Goal: Transaction & Acquisition: Purchase product/service

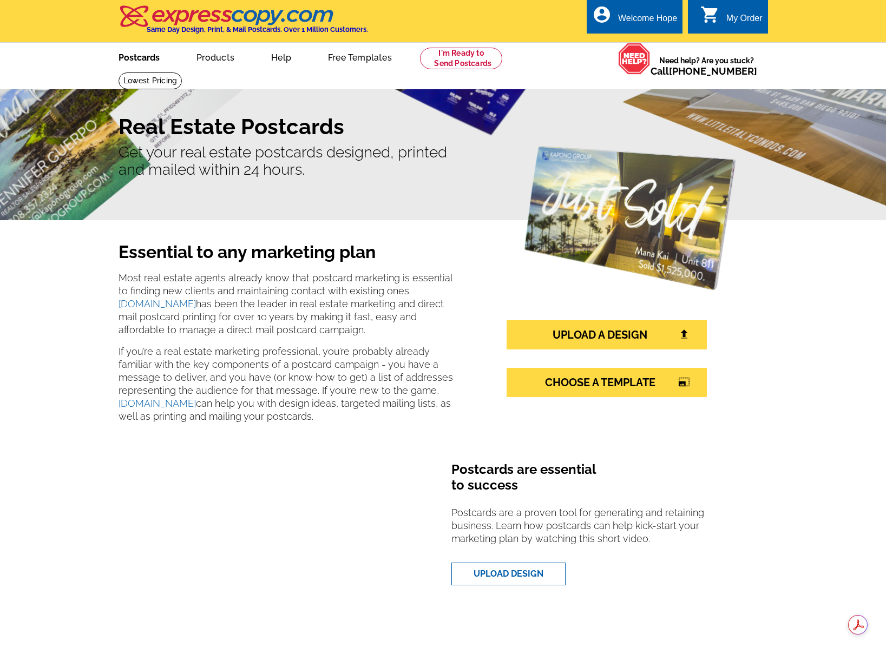
click at [147, 56] on link "Postcards" at bounding box center [139, 56] width 76 height 25
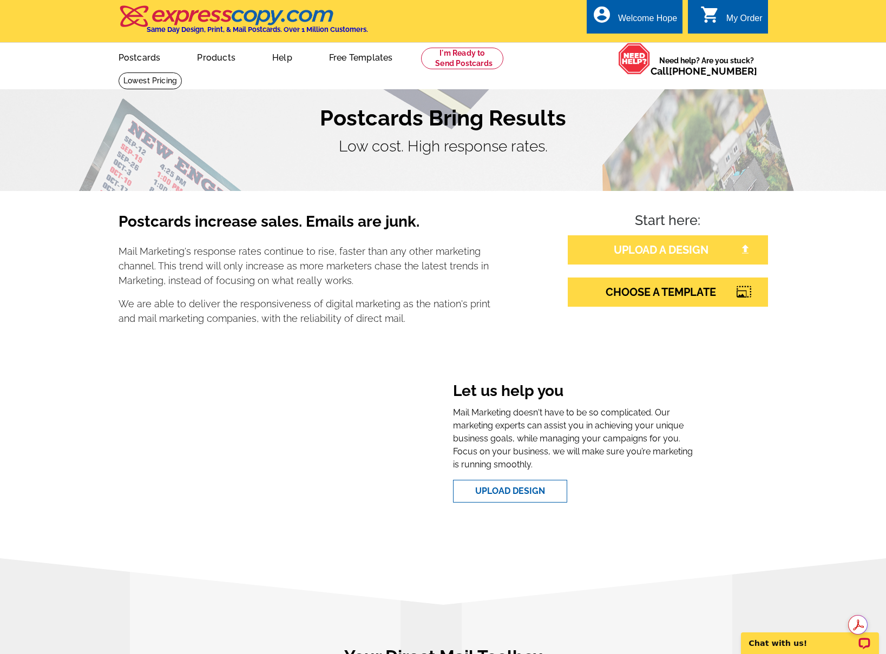
click at [637, 254] on link "UPLOAD A DESIGN" at bounding box center [668, 249] width 200 height 29
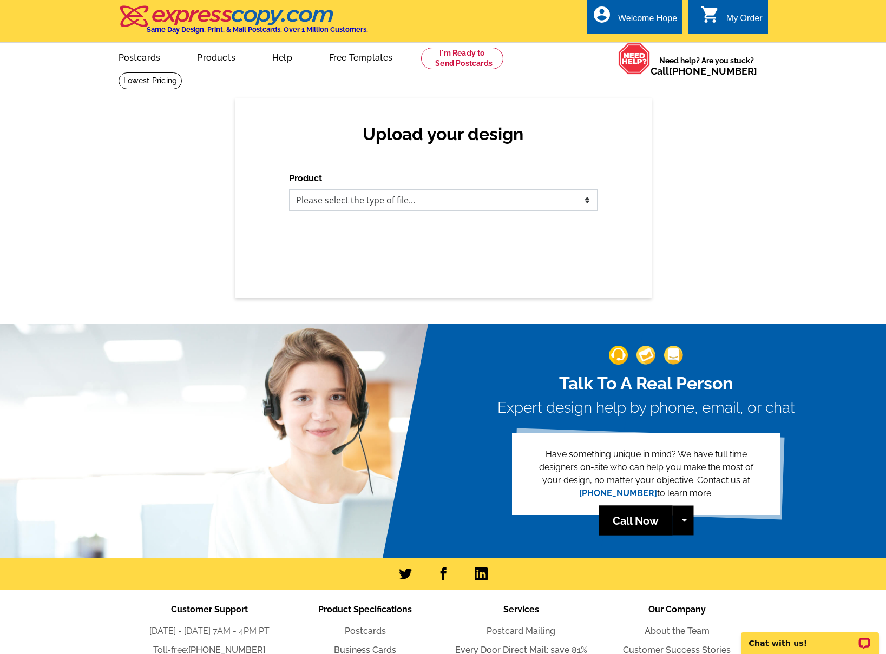
click at [410, 202] on select "Please select the type of file... Postcards Business Cards Letters and flyers G…" at bounding box center [443, 200] width 309 height 22
select select "1"
click at [289, 189] on select "Please select the type of file... Postcards Business Cards Letters and flyers G…" at bounding box center [443, 200] width 309 height 22
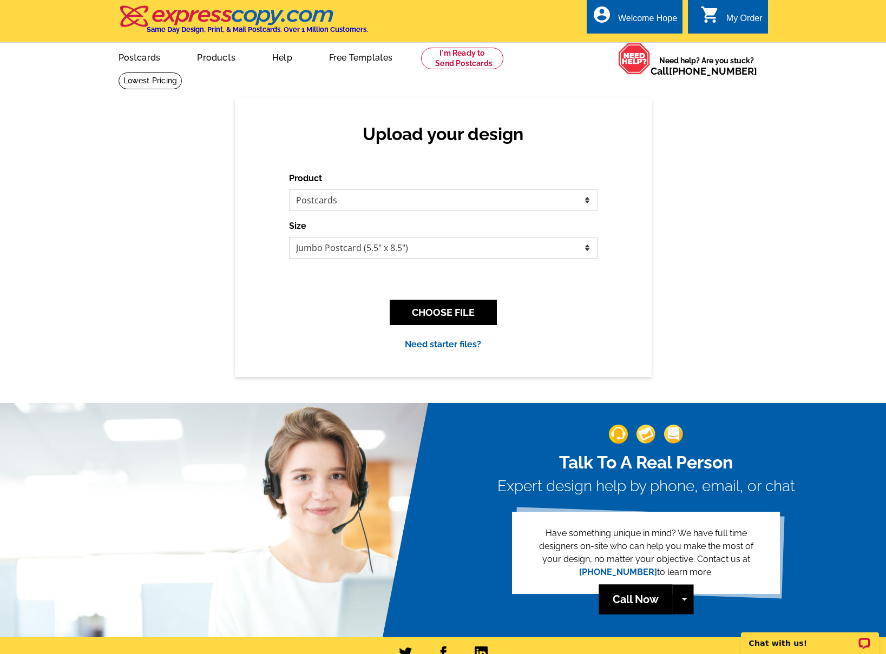
click at [327, 245] on select "Jumbo Postcard (5.5" x 8.5") Regular Postcard (4.25" x 5.6") Panoramic Postcard…" at bounding box center [443, 248] width 309 height 22
select select "1"
click at [289, 237] on select "Jumbo Postcard (5.5" x 8.5") Regular Postcard (4.25" x 5.6") Panoramic Postcard…" at bounding box center [443, 248] width 309 height 22
click at [436, 313] on button "CHOOSE FILE" at bounding box center [443, 312] width 107 height 25
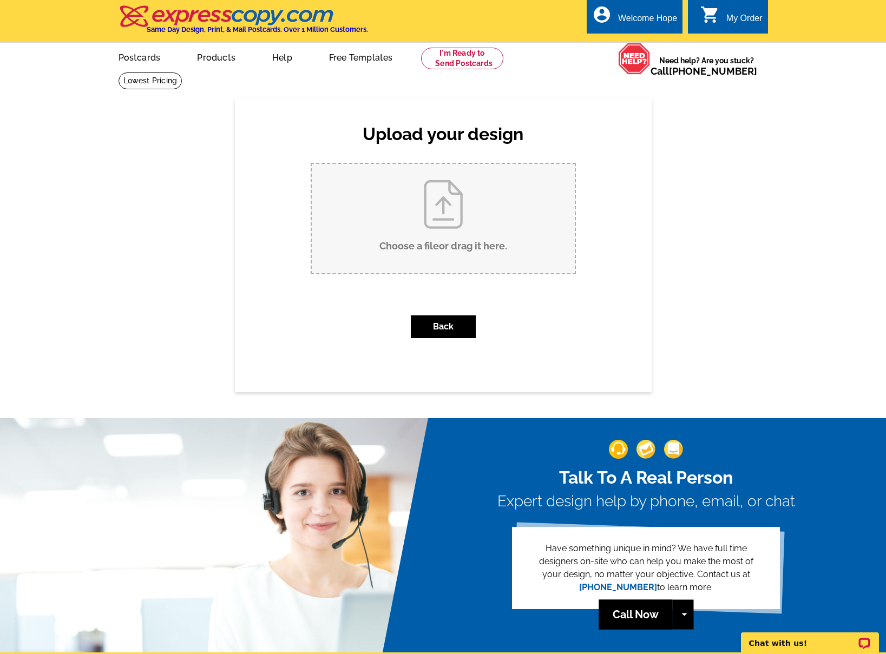
click at [415, 221] on input "Choose a file or drag it here ." at bounding box center [443, 218] width 263 height 109
type input "C:\fakepath\Spur_stan-chandler_postcard.pdf"
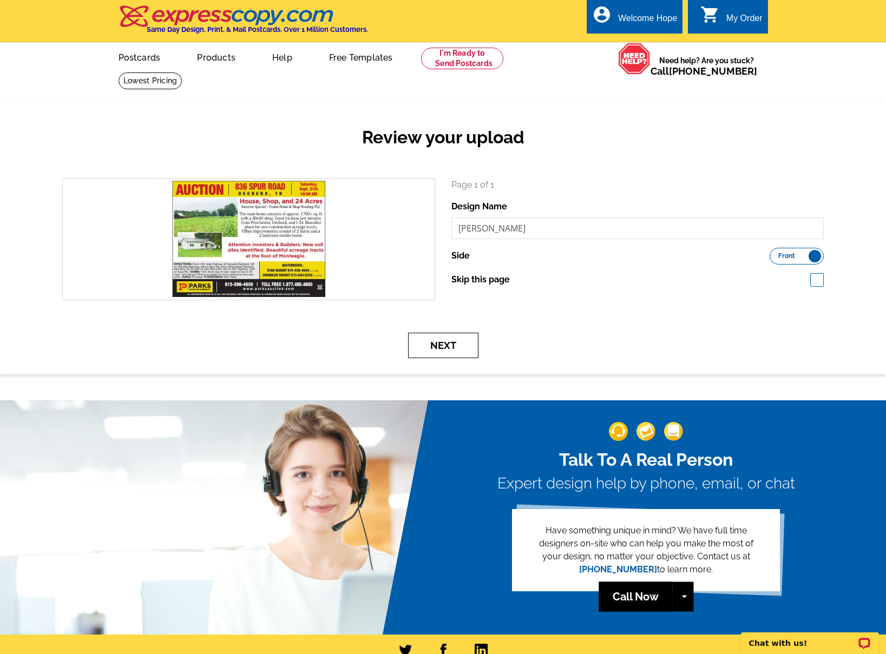
click at [437, 351] on button "Next" at bounding box center [443, 345] width 70 height 25
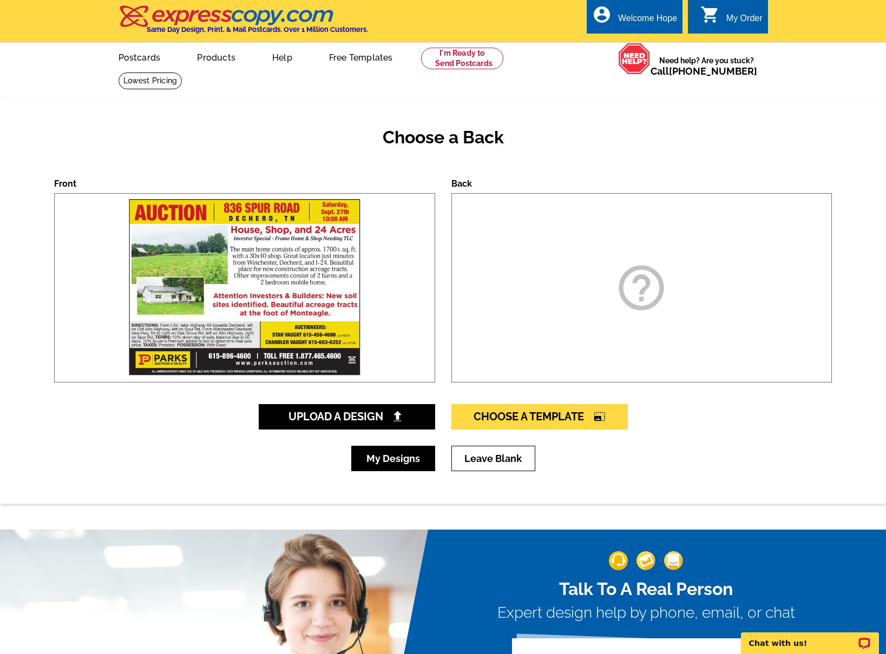
click at [383, 460] on link "My Designs" at bounding box center [393, 458] width 84 height 25
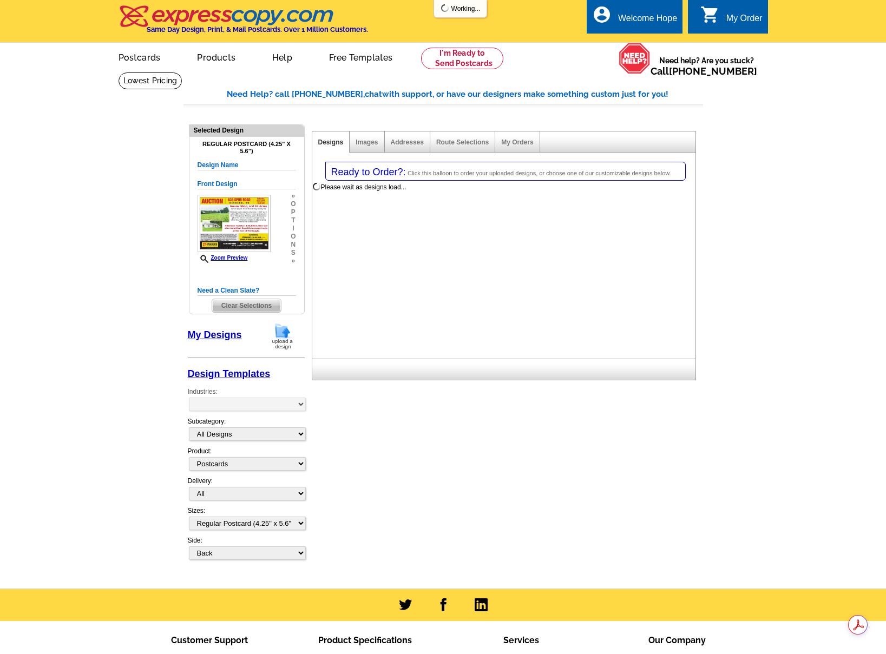
select select "1"
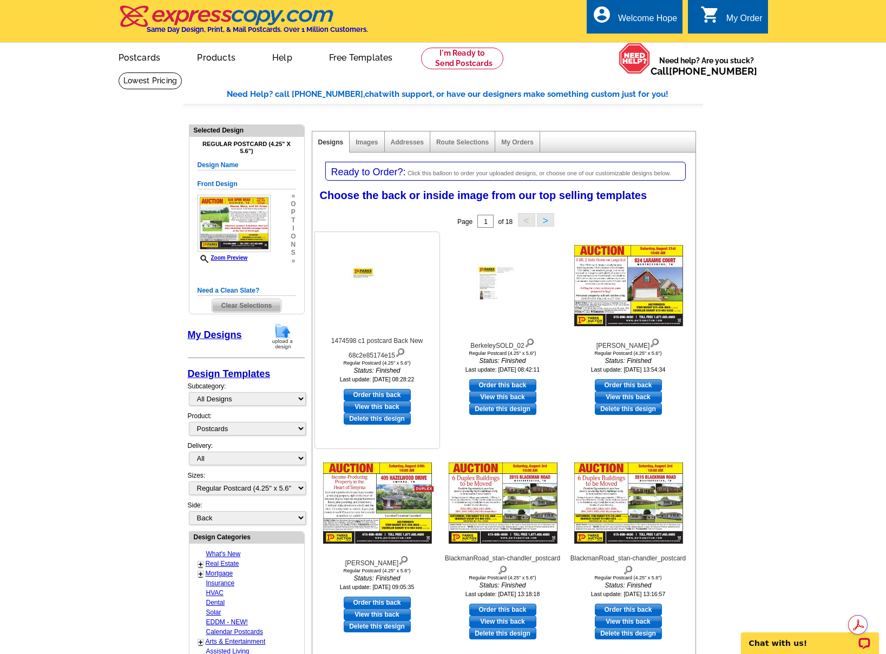
click at [383, 394] on link "Order this back" at bounding box center [377, 395] width 67 height 12
select select "front"
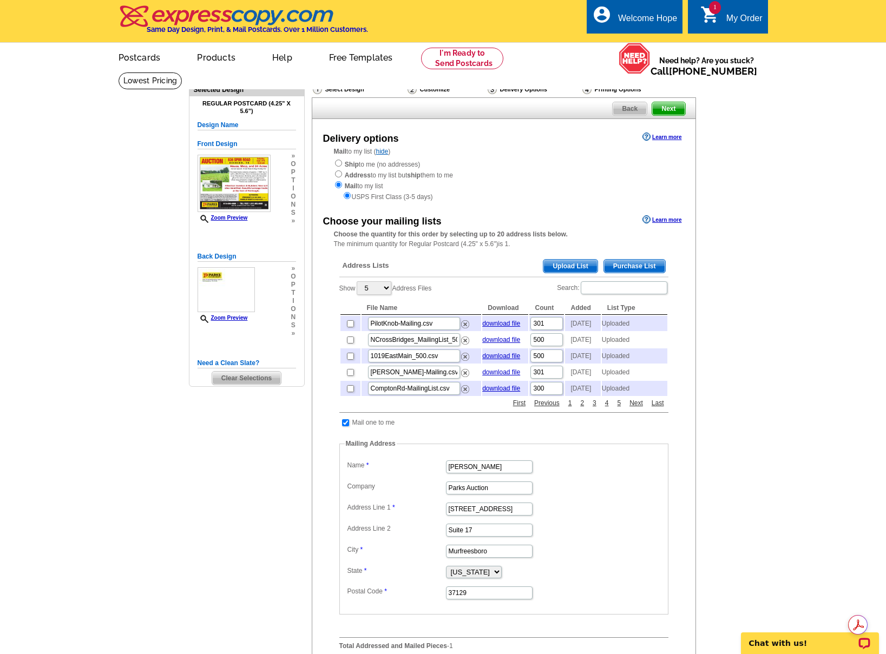
click at [560, 264] on span "Upload List" at bounding box center [571, 266] width 54 height 13
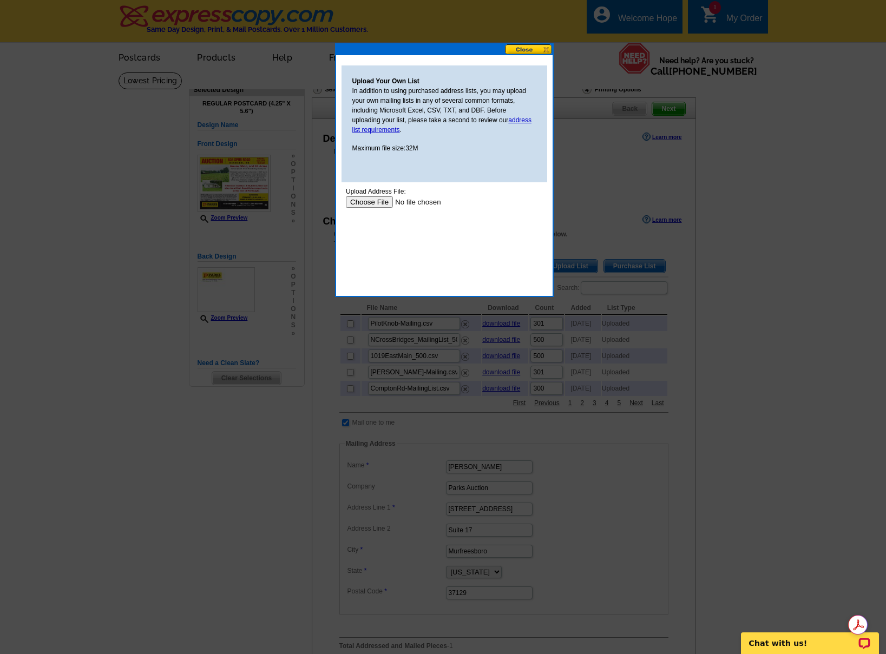
click at [374, 201] on input "file" at bounding box center [413, 202] width 137 height 11
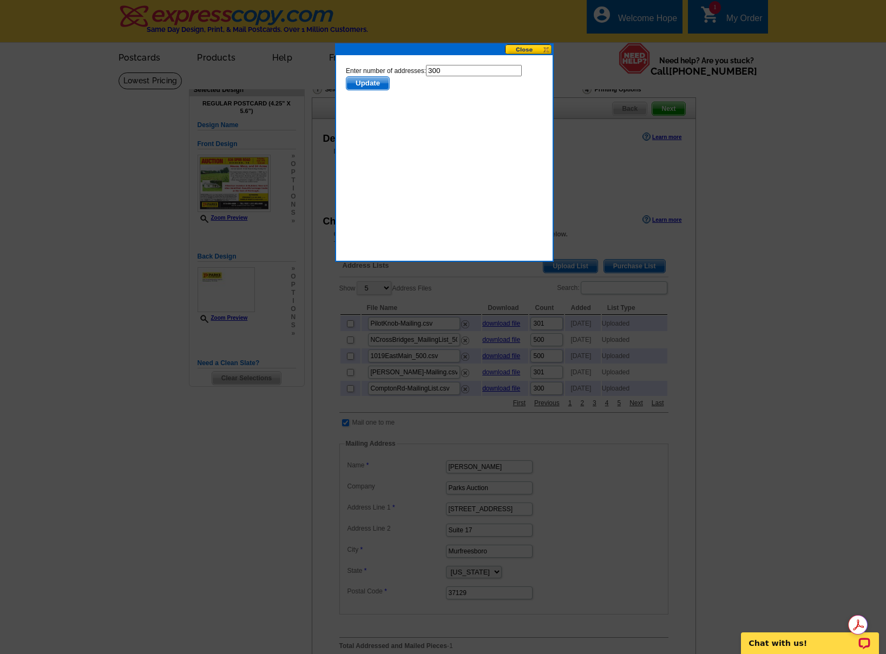
click at [368, 81] on span "Update" at bounding box center [367, 83] width 43 height 13
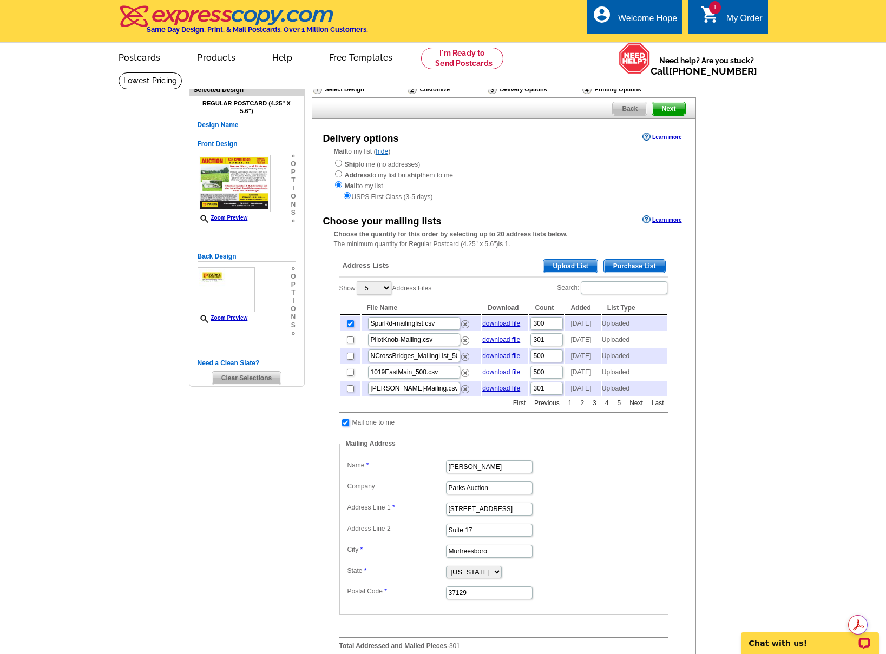
click at [345, 427] on input "checkbox" at bounding box center [345, 423] width 7 height 7
checkbox input "false"
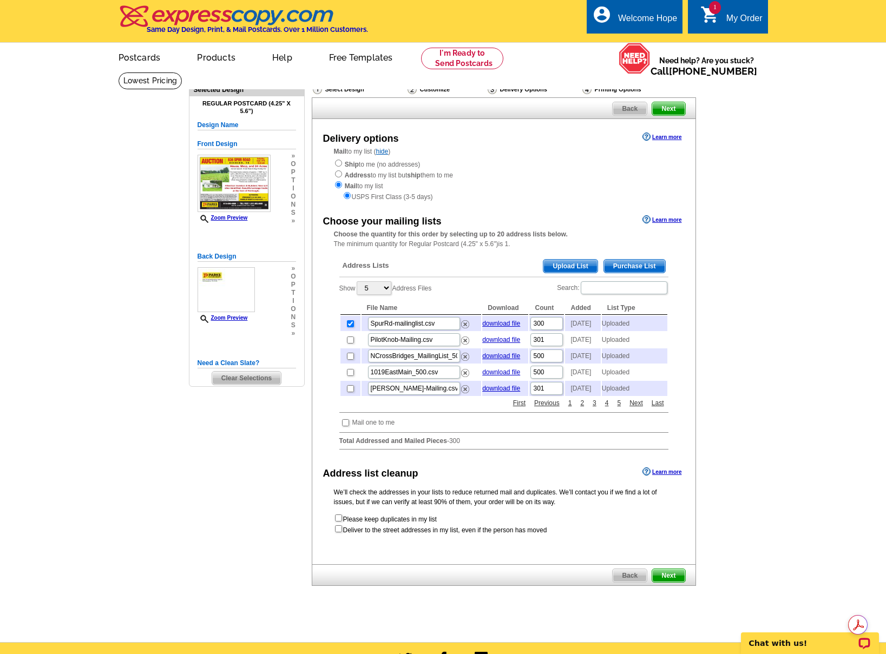
click at [677, 582] on span "Next" at bounding box center [668, 575] width 32 height 13
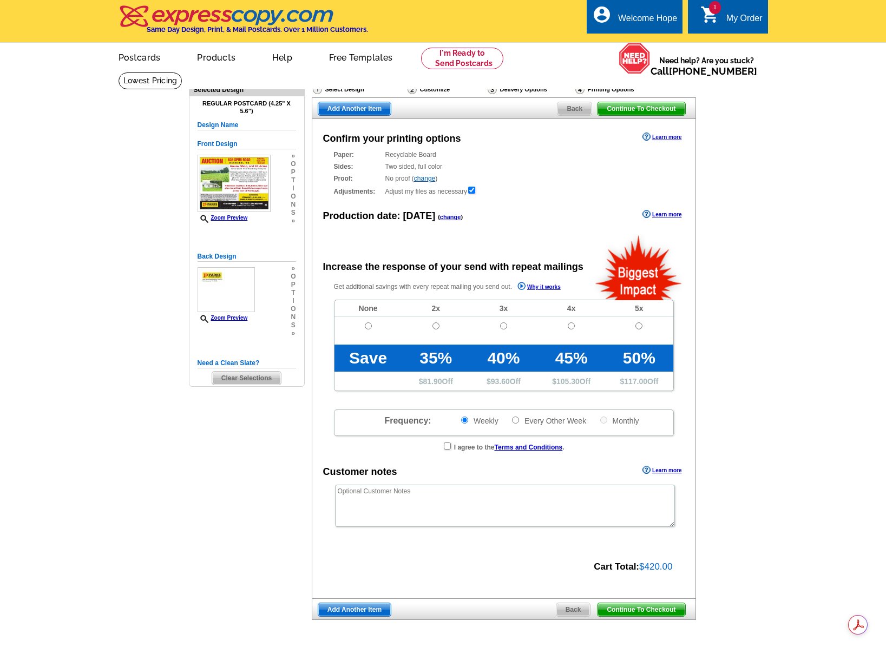
radio input "false"
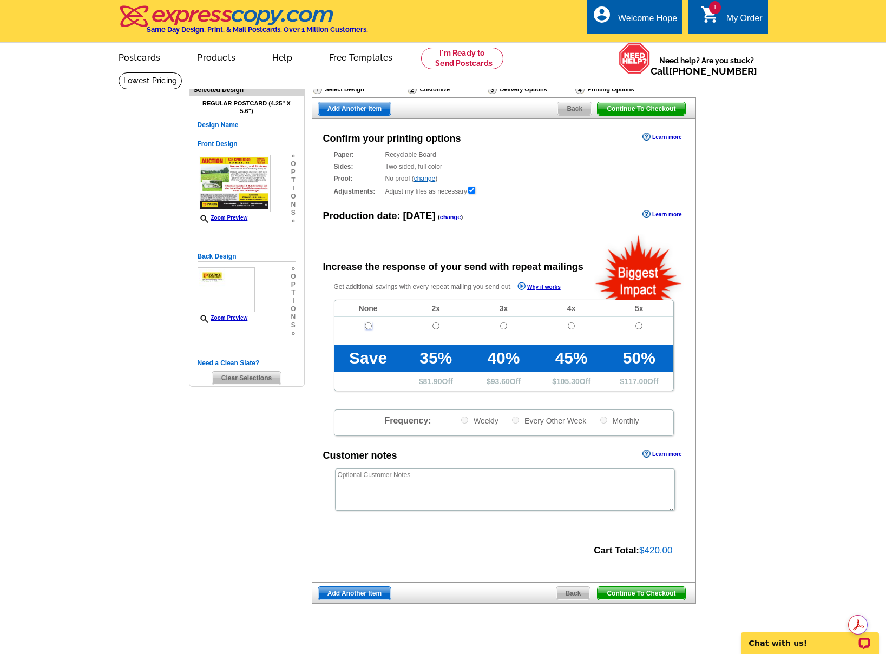
click at [370, 329] on input "radio" at bounding box center [368, 326] width 7 height 7
radio input "true"
click at [644, 591] on span "Continue To Checkout" at bounding box center [641, 593] width 87 height 13
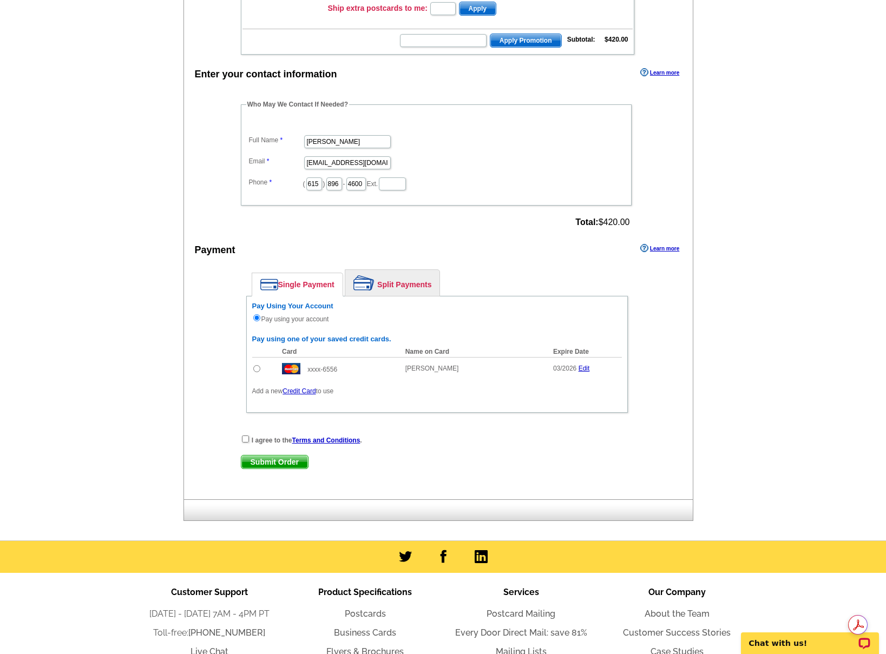
scroll to position [281, 0]
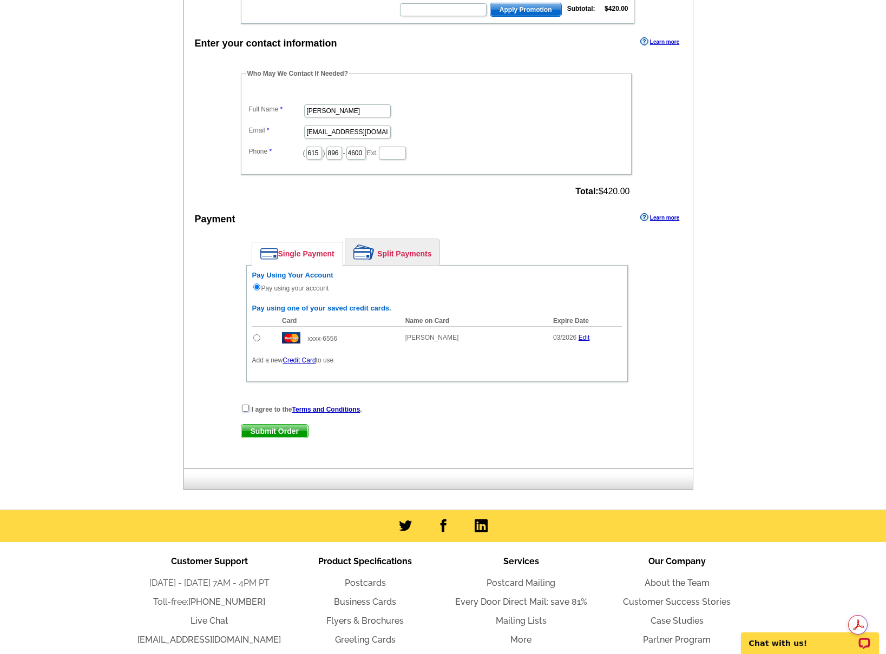
click at [245, 408] on input "checkbox" at bounding box center [245, 408] width 7 height 7
checkbox input "true"
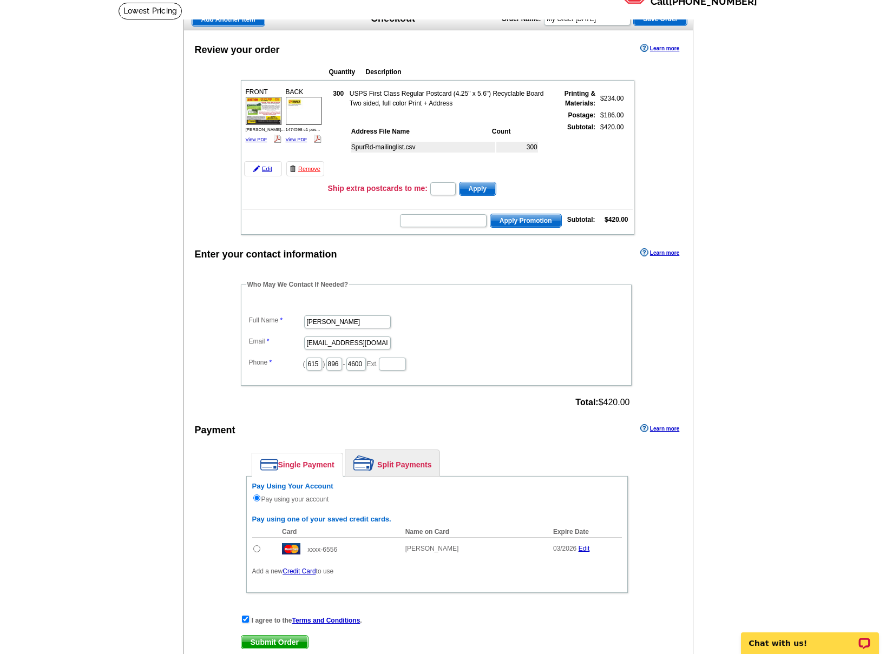
scroll to position [0, 0]
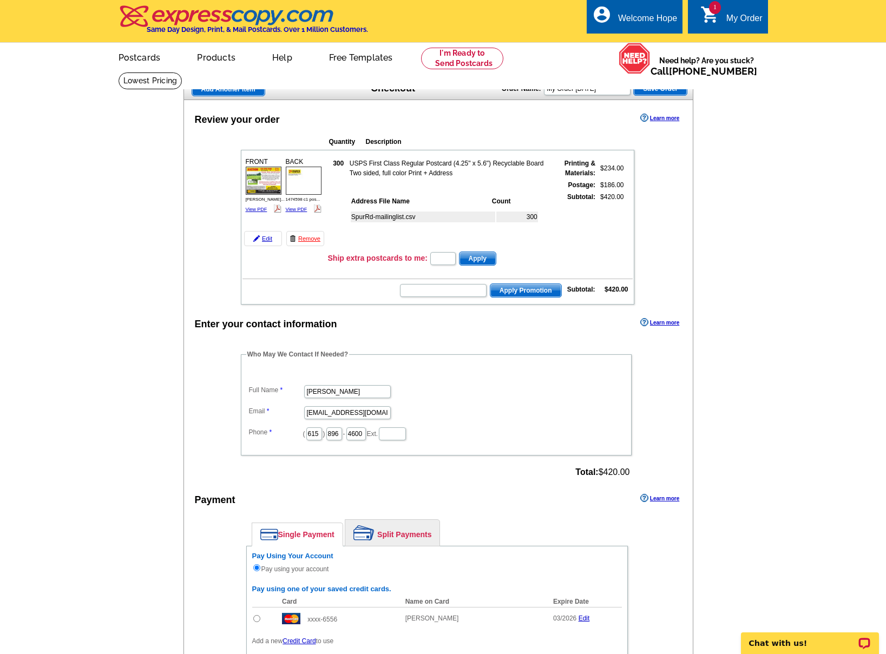
click at [263, 176] on img at bounding box center [264, 181] width 36 height 28
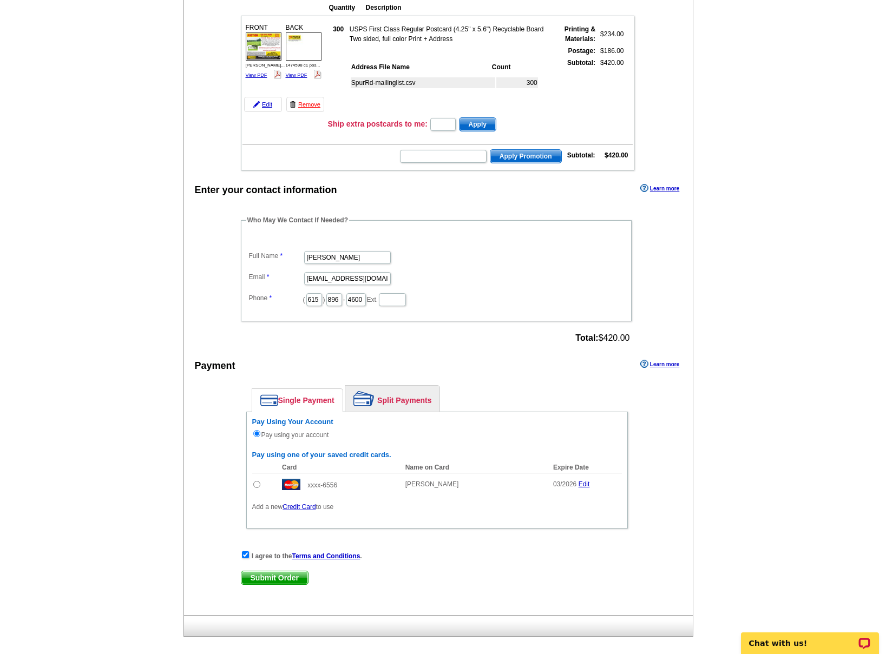
scroll to position [368, 0]
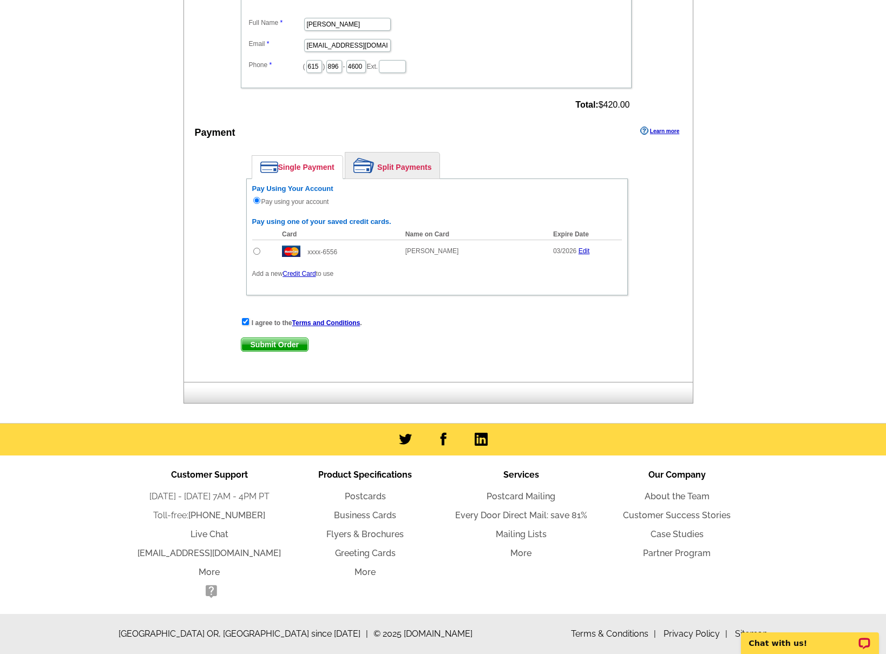
click at [266, 345] on span "Submit Order" at bounding box center [274, 344] width 67 height 13
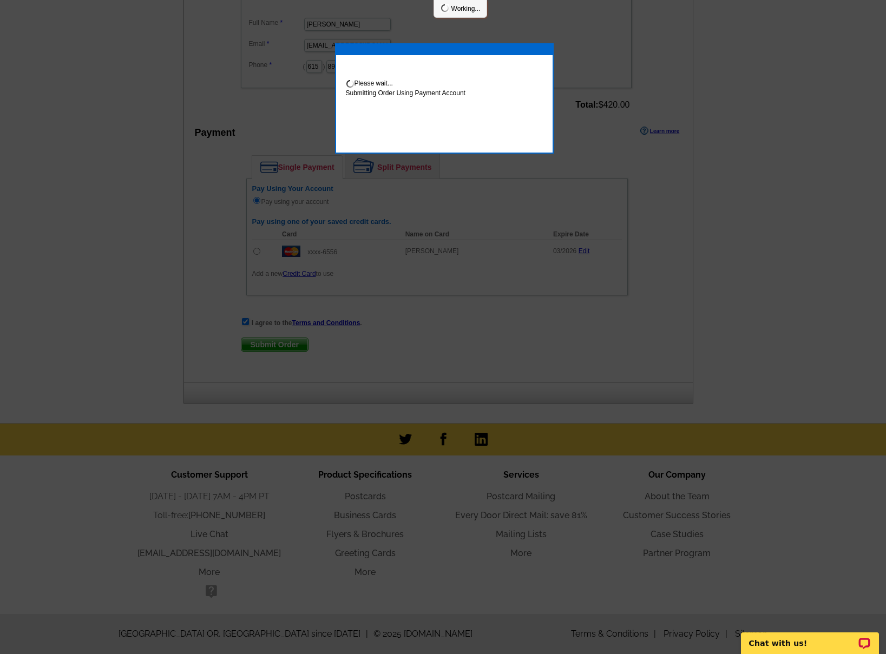
scroll to position [363, 0]
